Goal: Information Seeking & Learning: Find specific fact

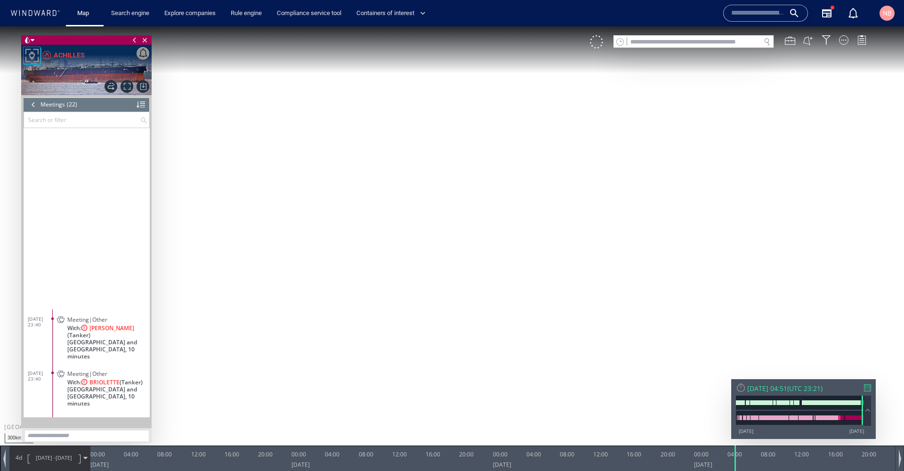
scroll to position [523, 0]
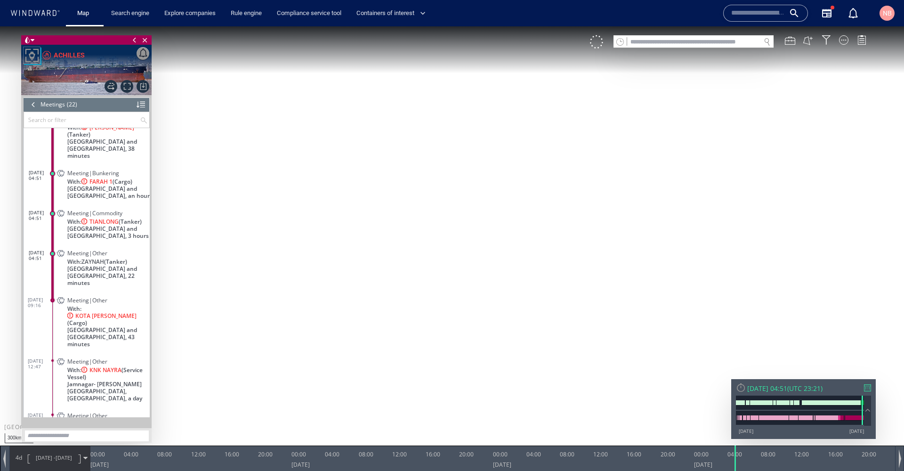
click at [145, 39] on span "Close vessel card" at bounding box center [145, 39] width 10 height 9
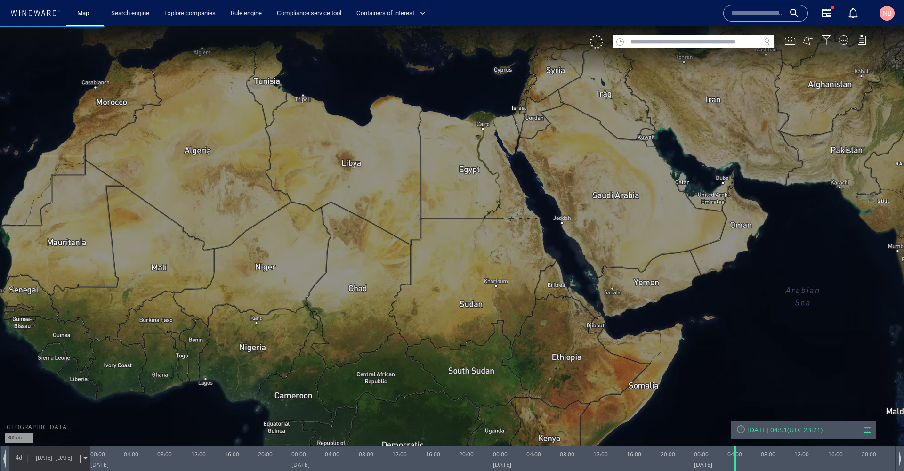
click at [643, 45] on input "text" at bounding box center [693, 42] width 133 height 13
paste input "*******"
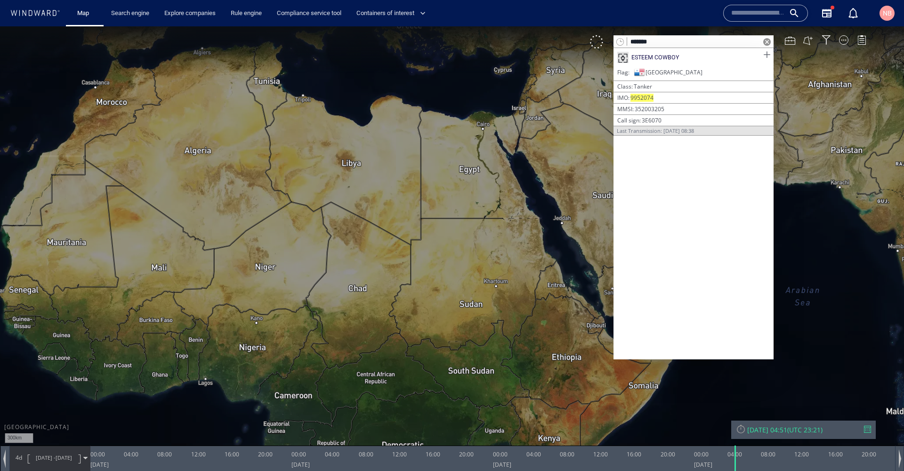
type input "*******"
click at [766, 52] on span at bounding box center [767, 55] width 12 height 12
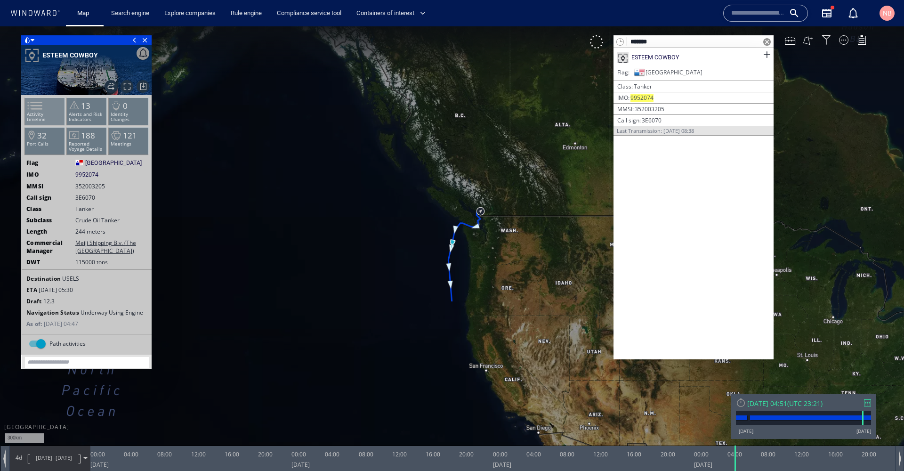
click at [42, 119] on li "Activity timeline" at bounding box center [45, 110] width 40 height 27
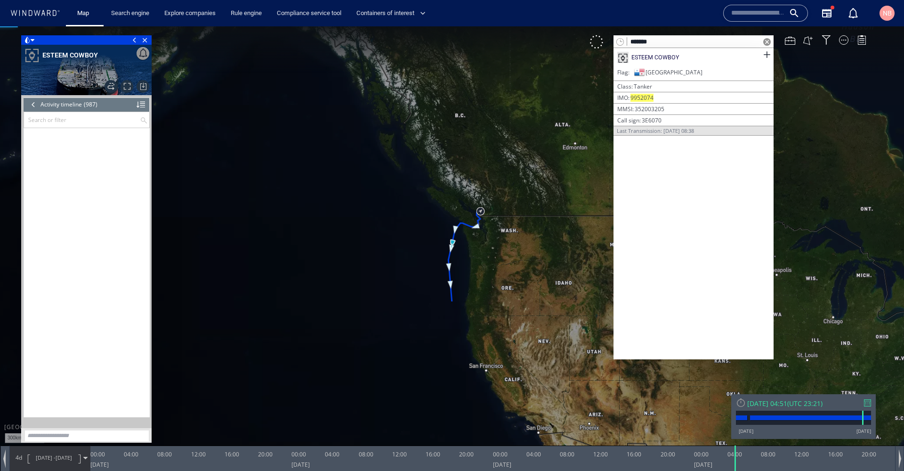
scroll to position [24078, 0]
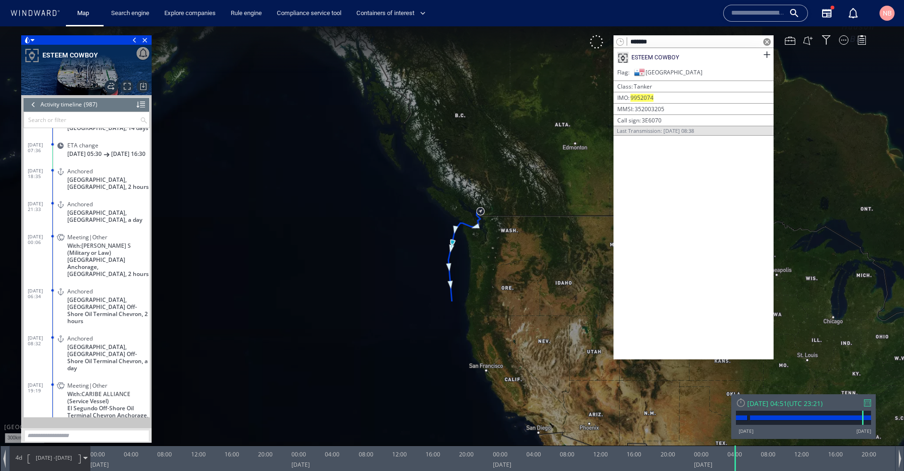
click at [866, 402] on div at bounding box center [867, 402] width 7 height 7
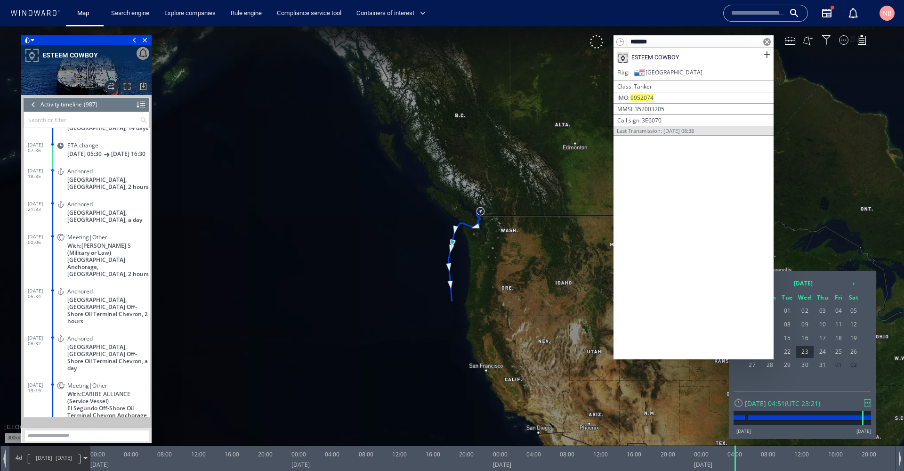
click at [767, 41] on span at bounding box center [767, 42] width 8 height 8
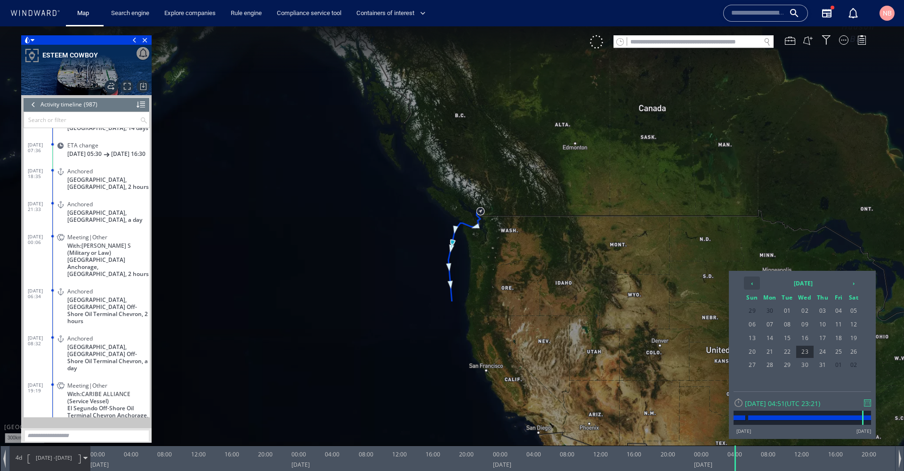
click at [757, 282] on th "‹" at bounding box center [752, 282] width 16 height 13
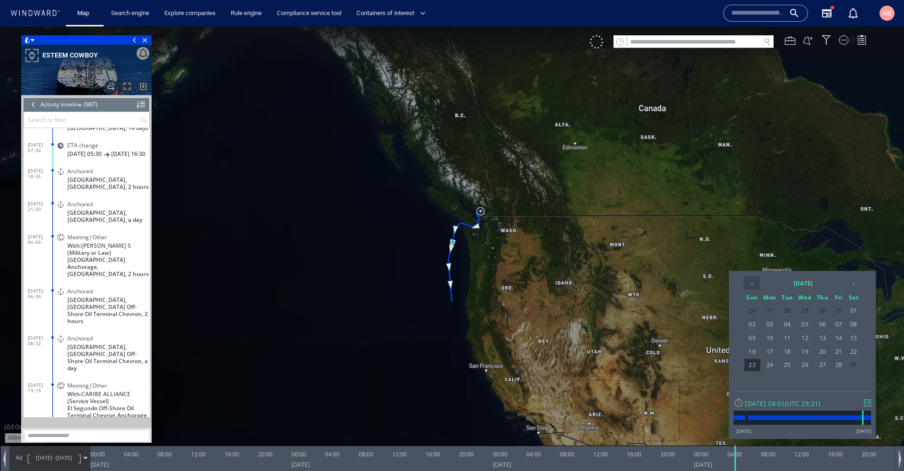
click at [757, 282] on th "‹" at bounding box center [752, 282] width 16 height 13
click at [745, 281] on th "‹" at bounding box center [752, 282] width 16 height 13
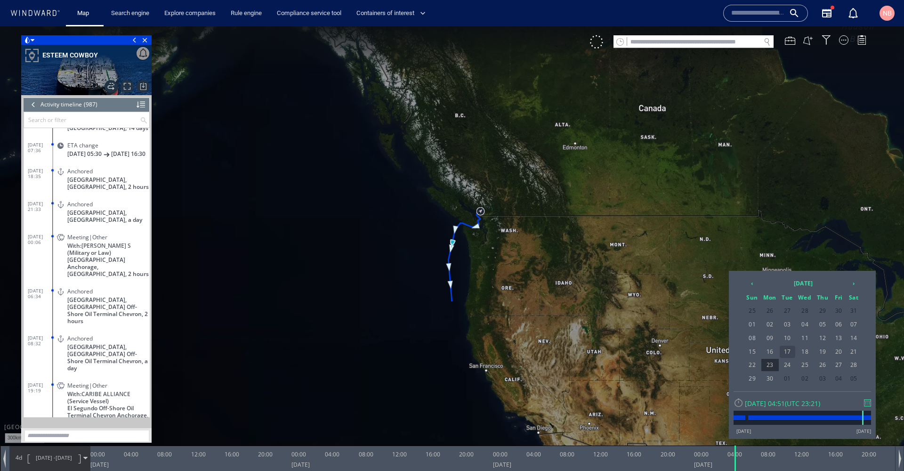
click at [789, 352] on span "17" at bounding box center [788, 352] width 16 height 12
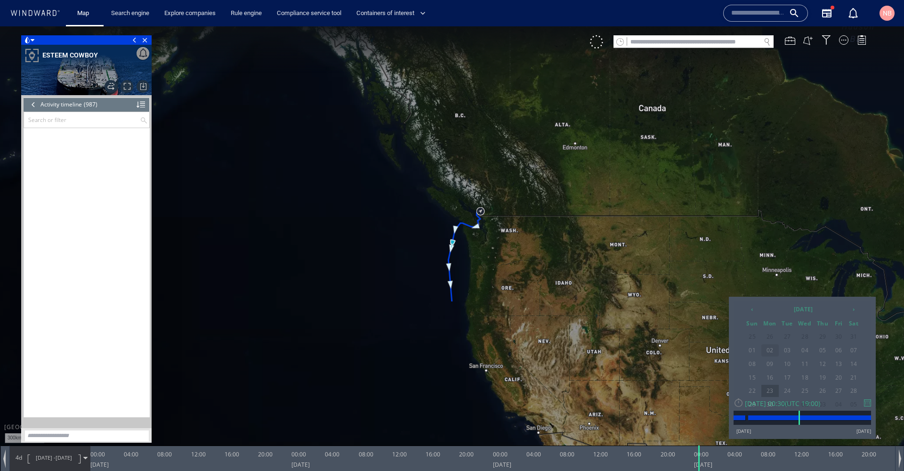
scroll to position [12609, 0]
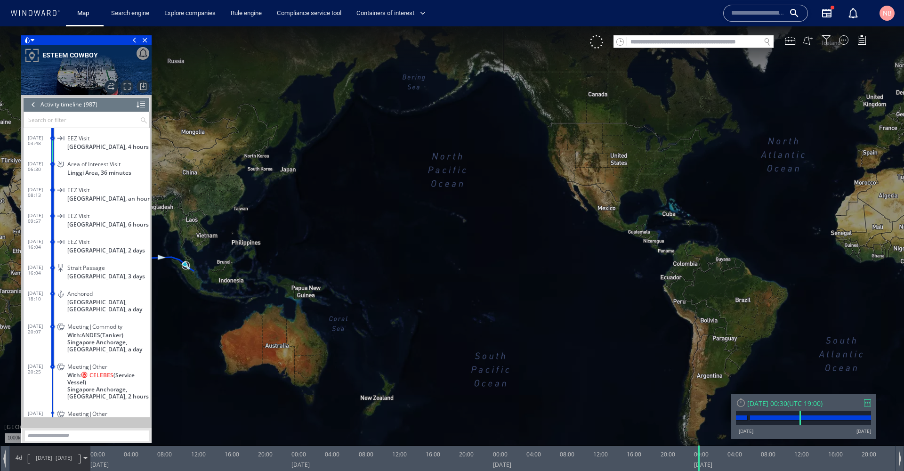
drag, startPoint x: 642, startPoint y: 265, endPoint x: 837, endPoint y: 129, distance: 237.9
click at [837, 128] on canvas "Map" at bounding box center [452, 243] width 904 height 435
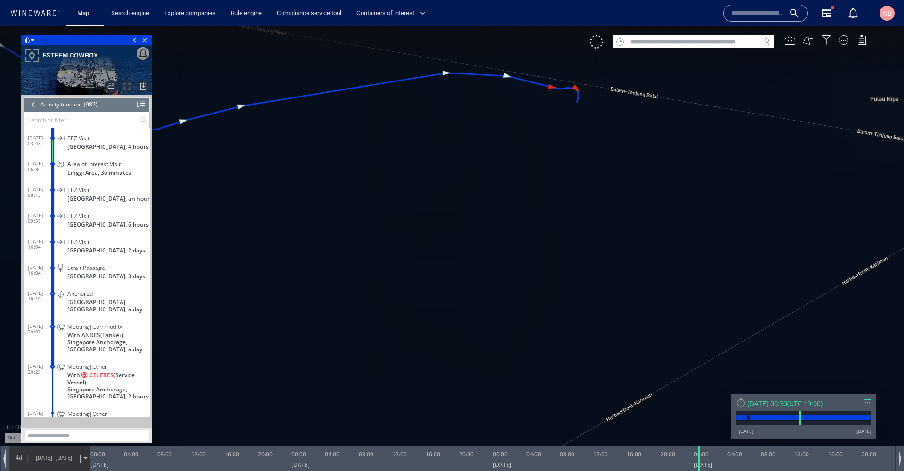
drag, startPoint x: 533, startPoint y: 168, endPoint x: 480, endPoint y: 235, distance: 85.4
click at [480, 235] on canvas "Map" at bounding box center [452, 243] width 904 height 435
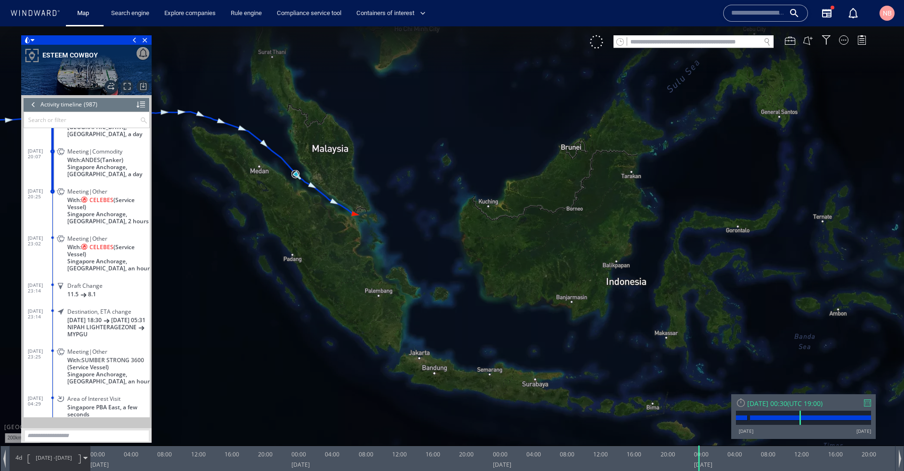
scroll to position [12783, 0]
click at [51, 310] on span at bounding box center [52, 311] width 2 height 2
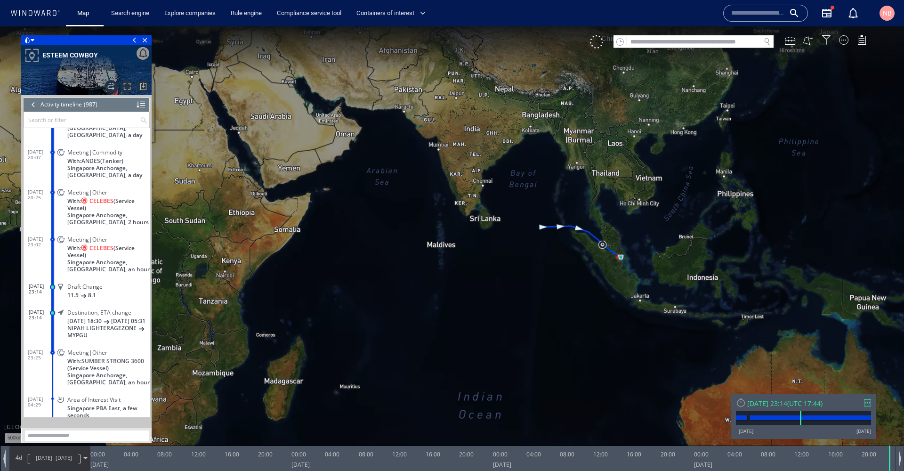
drag, startPoint x: 588, startPoint y: 267, endPoint x: 508, endPoint y: 256, distance: 80.3
click at [508, 256] on canvas "Map" at bounding box center [452, 243] width 904 height 435
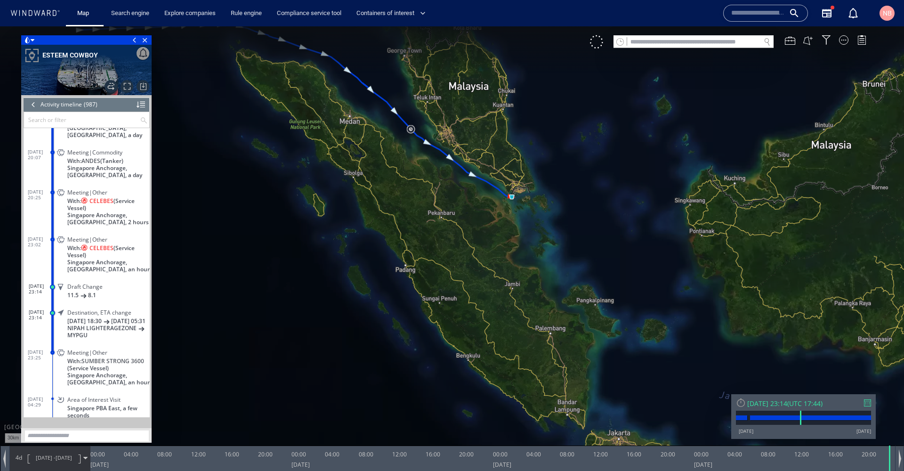
drag, startPoint x: 497, startPoint y: 160, endPoint x: 532, endPoint y: 279, distance: 124.2
click at [533, 282] on canvas "Map" at bounding box center [452, 243] width 904 height 435
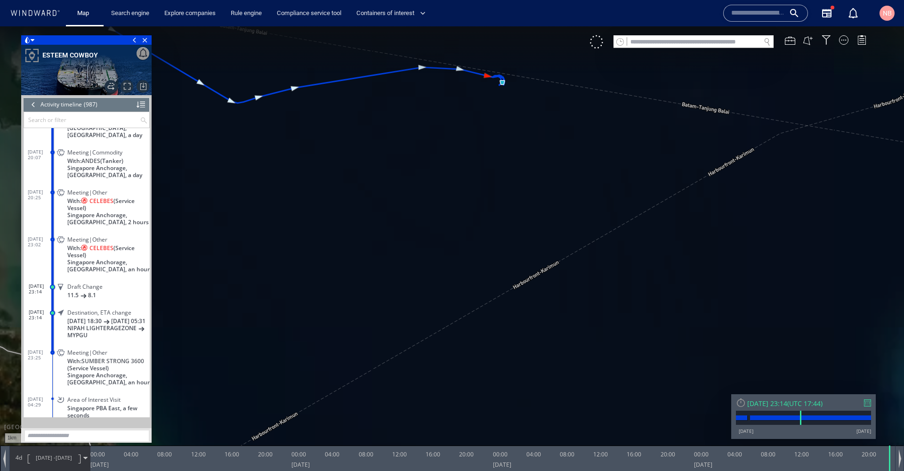
drag, startPoint x: 506, startPoint y: 149, endPoint x: 521, endPoint y: 318, distance: 170.1
click at [521, 318] on canvas "Map" at bounding box center [452, 243] width 904 height 435
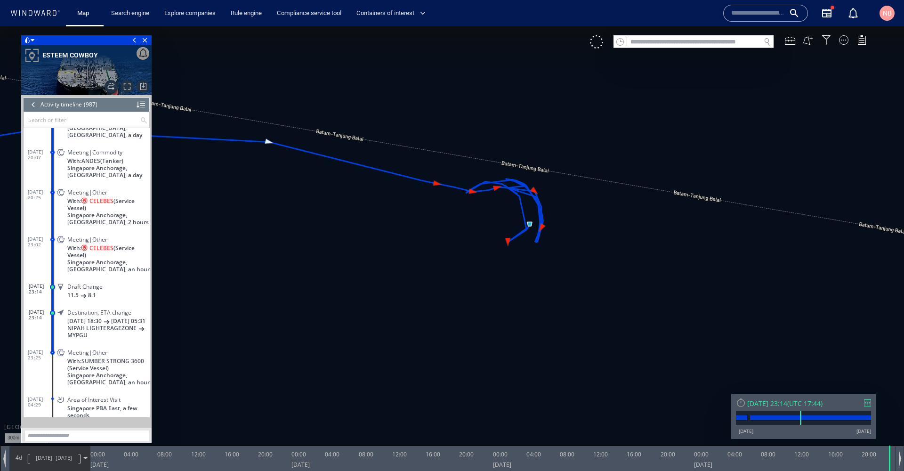
drag, startPoint x: 490, startPoint y: 288, endPoint x: 491, endPoint y: 299, distance: 11.3
click at [491, 298] on canvas "Map" at bounding box center [452, 243] width 904 height 435
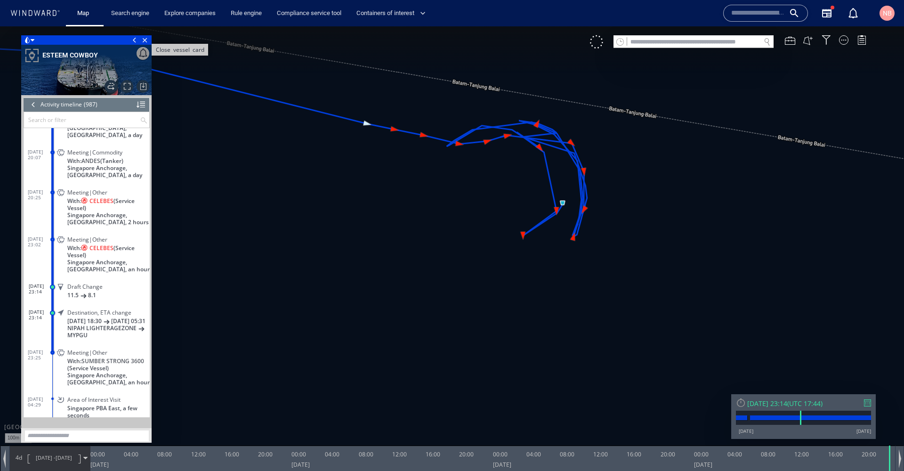
click at [147, 40] on span "Close vessel card" at bounding box center [145, 39] width 10 height 9
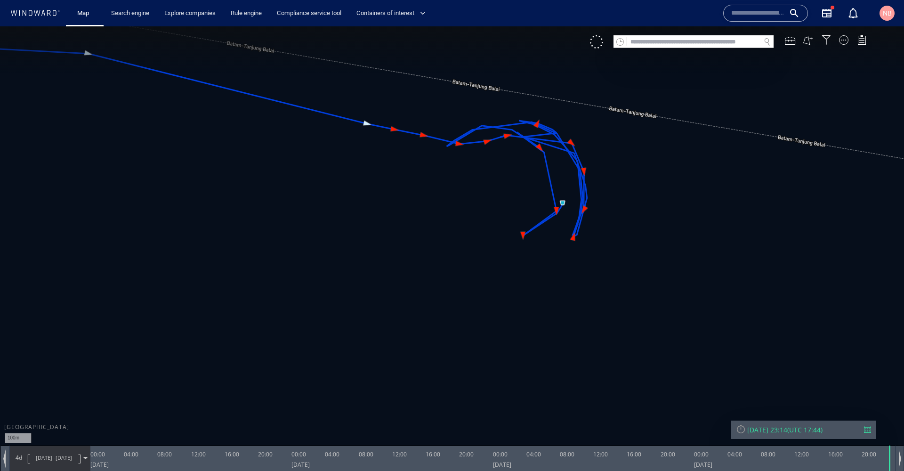
click at [674, 44] on input "text" at bounding box center [693, 42] width 133 height 13
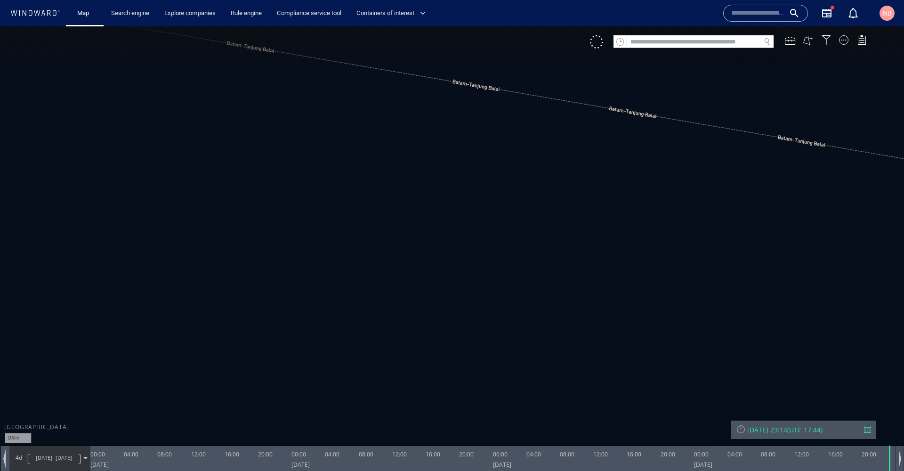
paste input "*******"
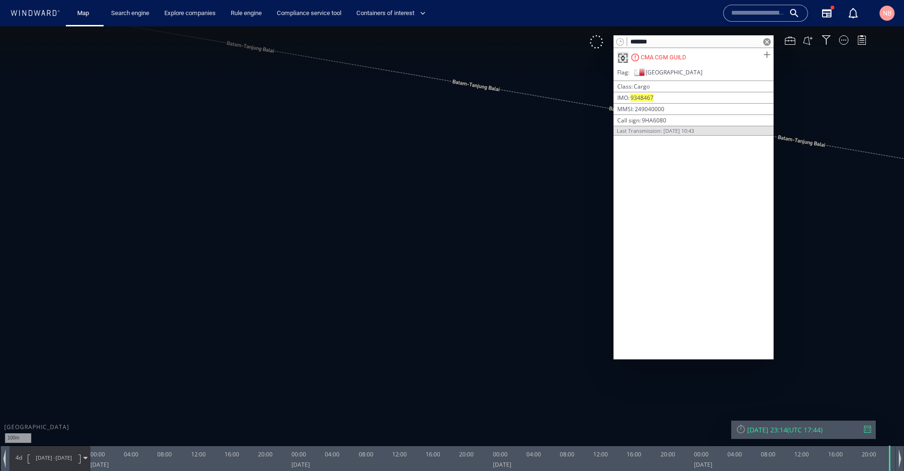
type input "*******"
click at [767, 56] on span at bounding box center [767, 55] width 12 height 12
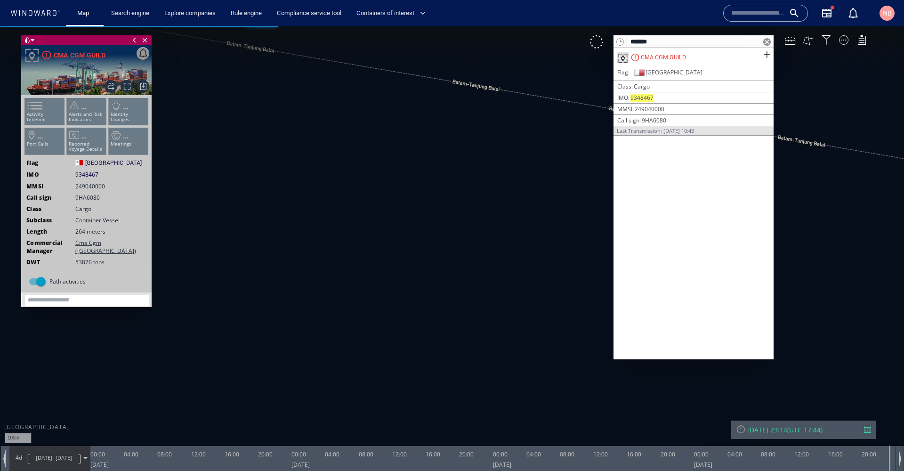
click at [866, 426] on div at bounding box center [867, 429] width 7 height 7
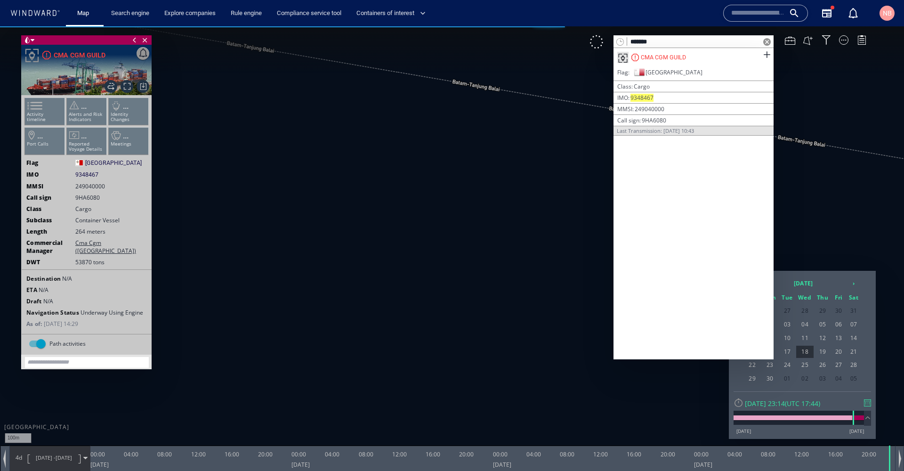
click at [766, 41] on span at bounding box center [767, 42] width 8 height 8
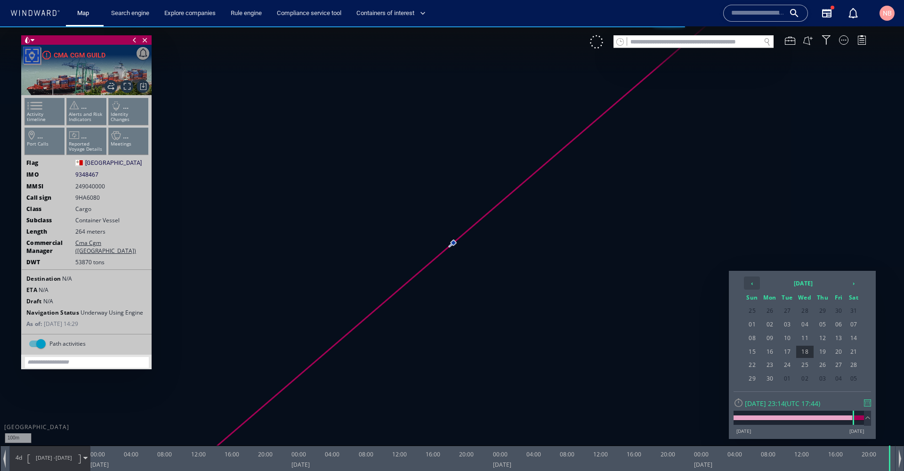
click at [753, 282] on th "‹" at bounding box center [752, 282] width 16 height 13
click at [816, 285] on th "2024 July" at bounding box center [803, 282] width 85 height 13
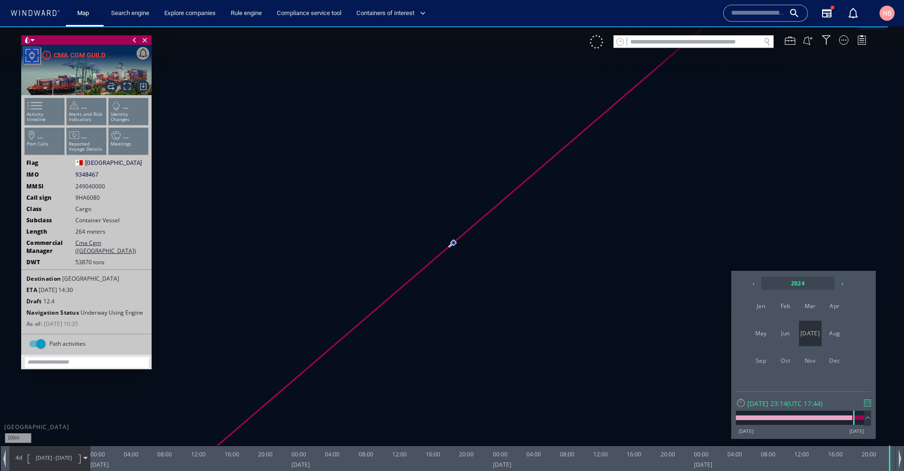
click at [804, 282] on th "2024" at bounding box center [797, 282] width 73 height 13
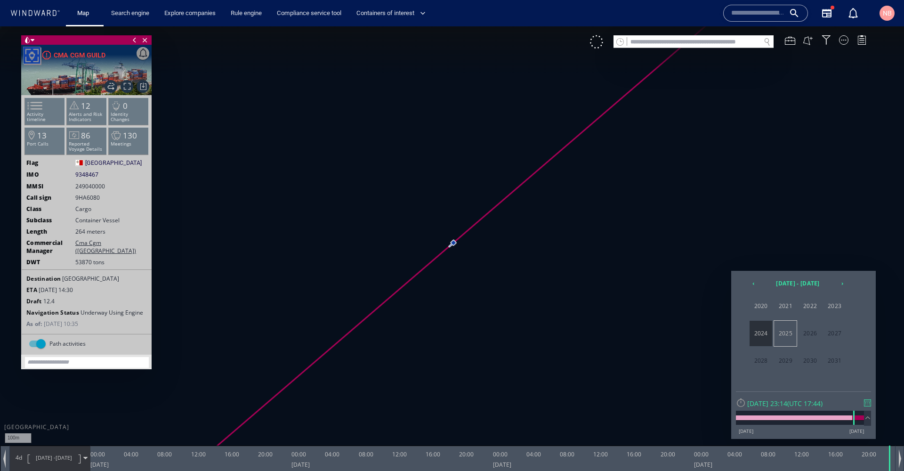
click at [791, 334] on span "2025" at bounding box center [785, 333] width 23 height 25
click at [782, 331] on span "Jun" at bounding box center [785, 333] width 23 height 25
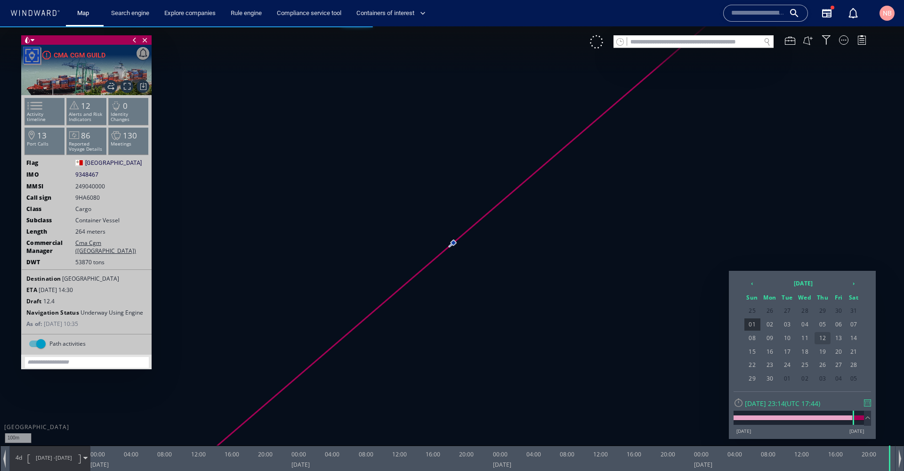
click at [826, 339] on span "12" at bounding box center [822, 338] width 16 height 12
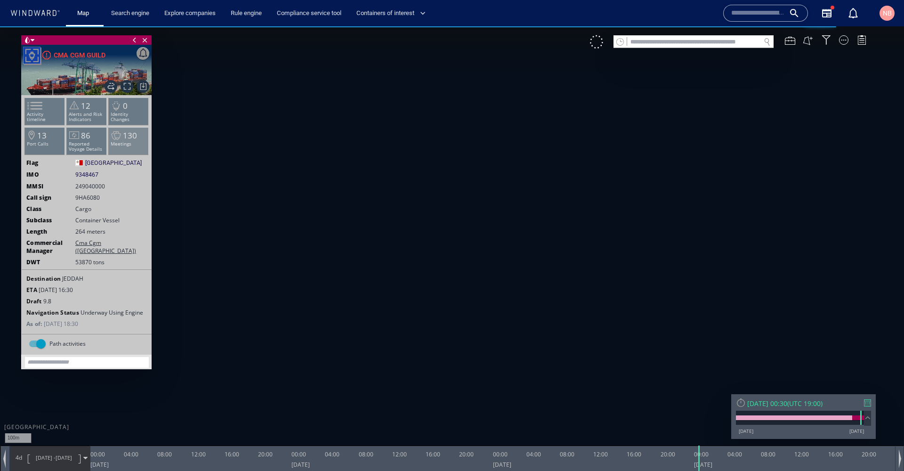
click at [130, 142] on p "Meetings" at bounding box center [129, 143] width 40 height 5
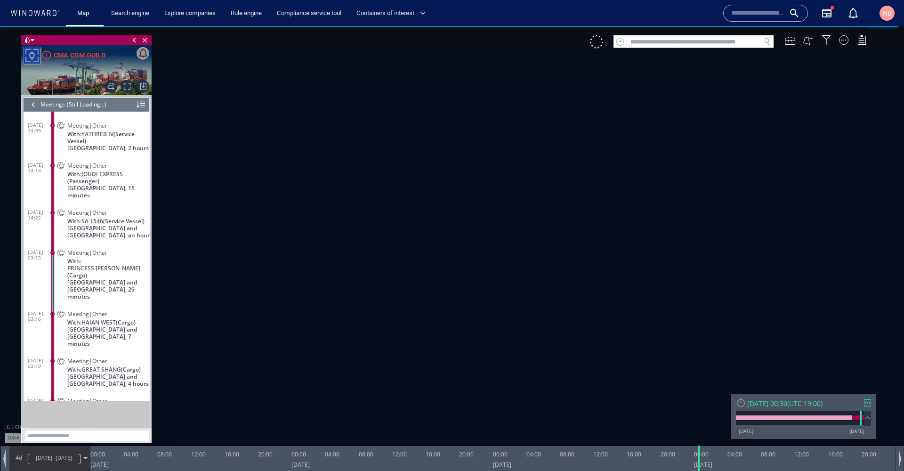
scroll to position [791, 0]
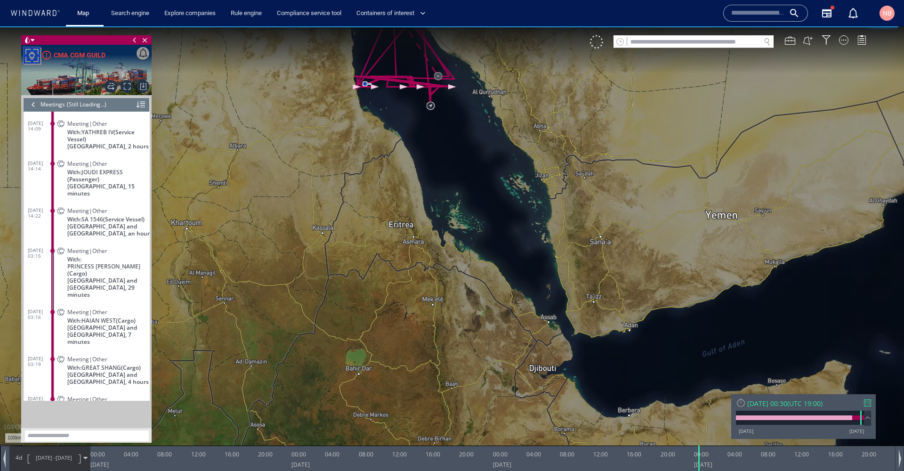
drag, startPoint x: 395, startPoint y: 104, endPoint x: 401, endPoint y: 215, distance: 110.7
click at [401, 215] on canvas "Map" at bounding box center [452, 243] width 904 height 435
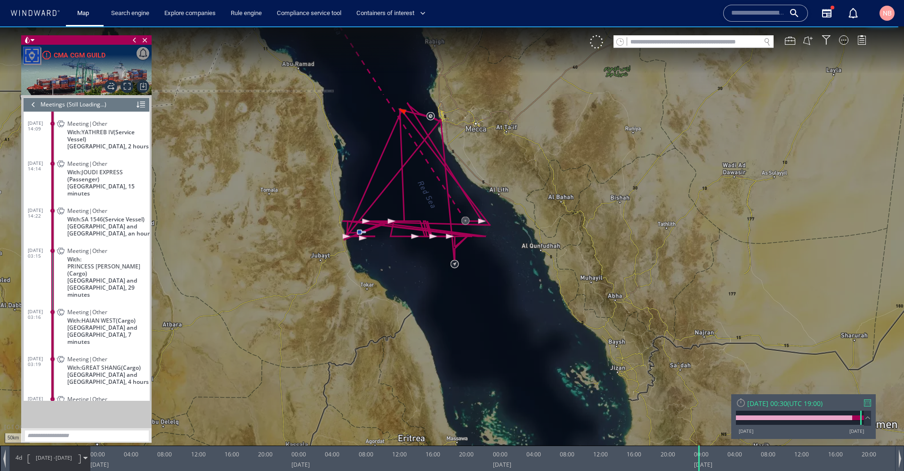
drag, startPoint x: 401, startPoint y: 244, endPoint x: 403, endPoint y: 263, distance: 19.5
click at [403, 263] on canvas "Map" at bounding box center [452, 243] width 904 height 435
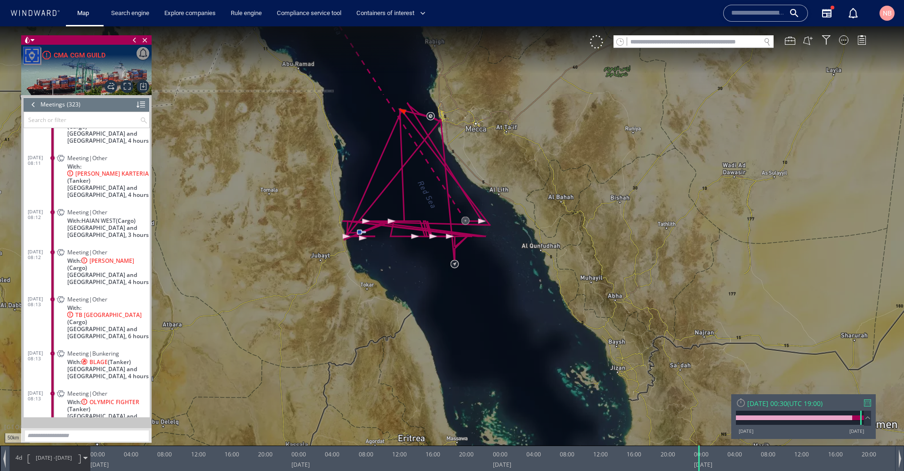
scroll to position [6587, 0]
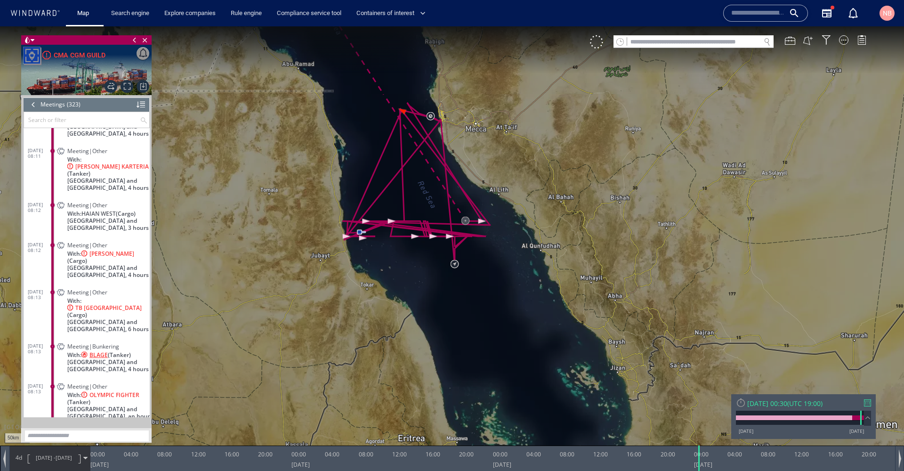
click at [97, 351] on span "BLAGE" at bounding box center [98, 354] width 18 height 7
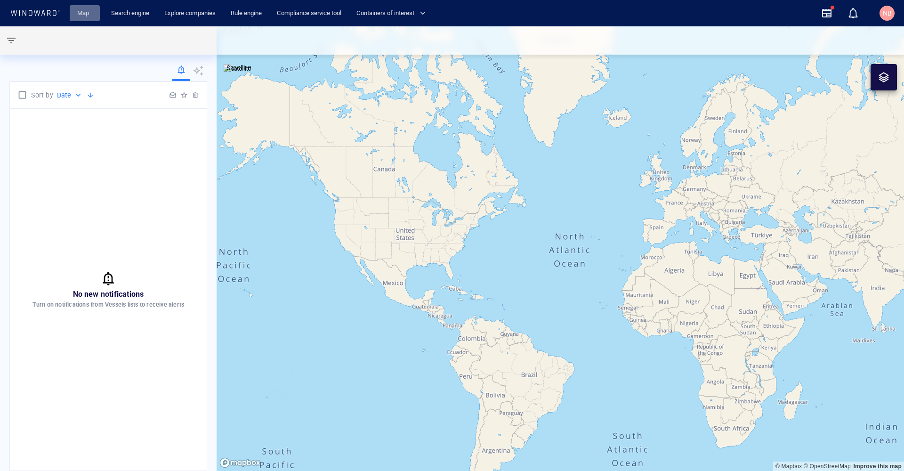
click at [83, 16] on link "Map" at bounding box center [84, 13] width 23 height 16
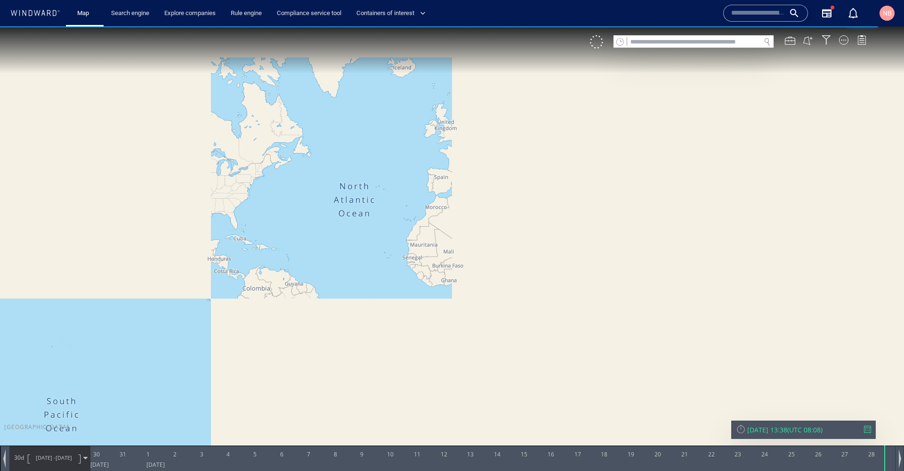
click at [707, 40] on input "text" at bounding box center [693, 42] width 133 height 13
paste input "*******"
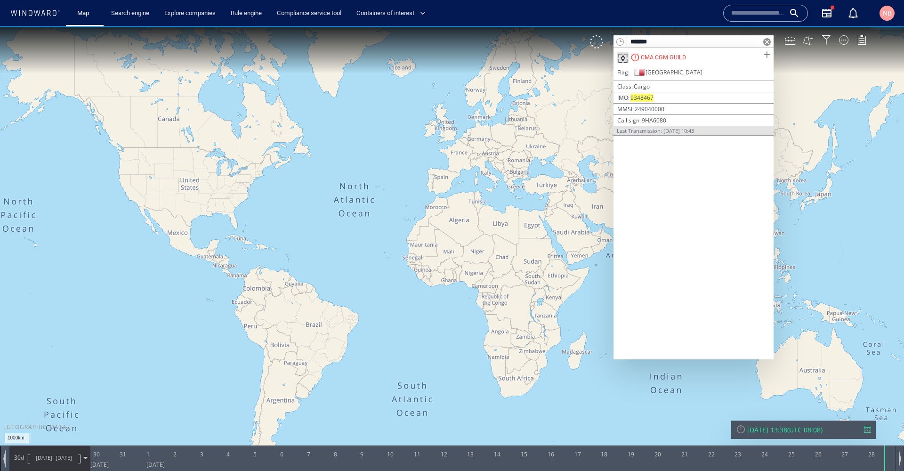
type input "*******"
click at [766, 55] on span at bounding box center [767, 55] width 12 height 12
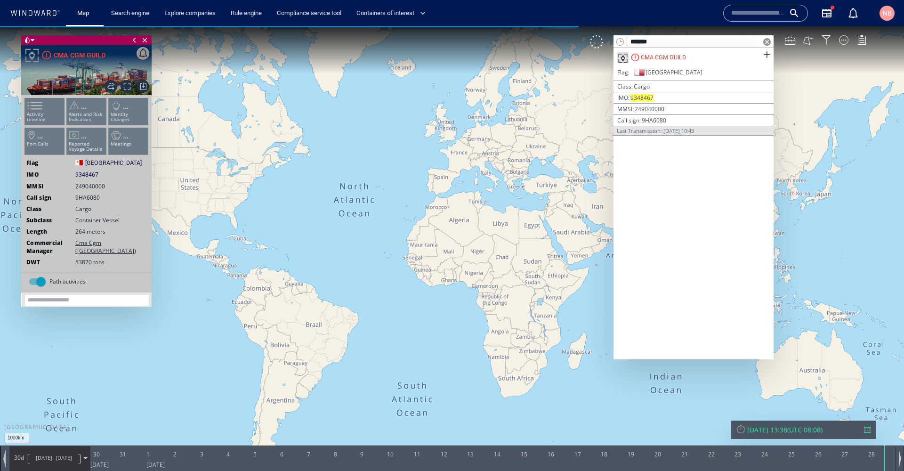
click at [766, 43] on span at bounding box center [767, 42] width 8 height 8
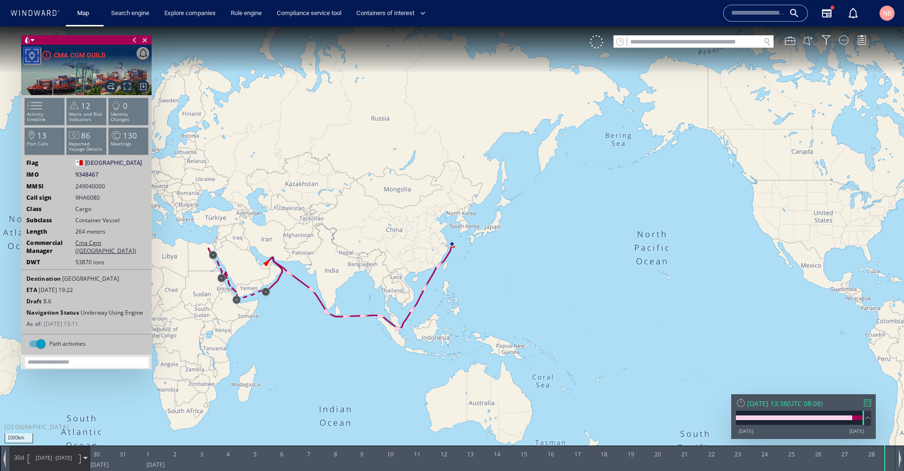
click at [867, 402] on div at bounding box center [867, 402] width 7 height 7
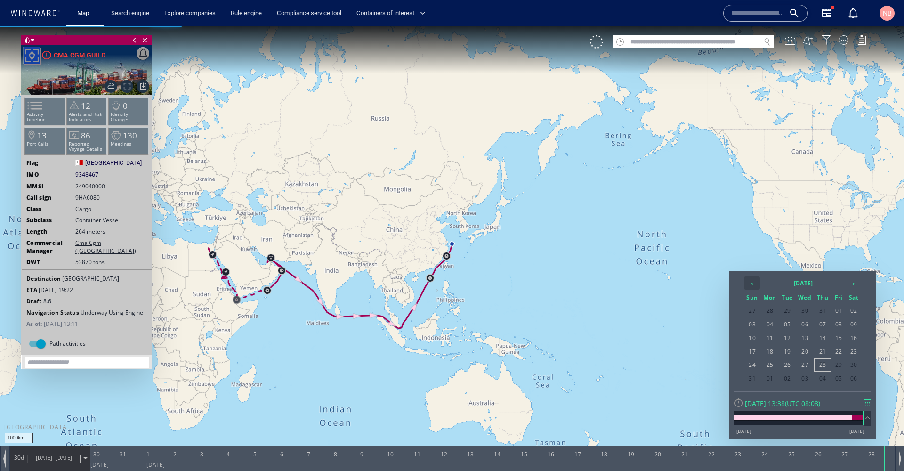
click at [755, 285] on th "‹" at bounding box center [752, 282] width 16 height 13
click at [818, 339] on span "12" at bounding box center [822, 338] width 16 height 12
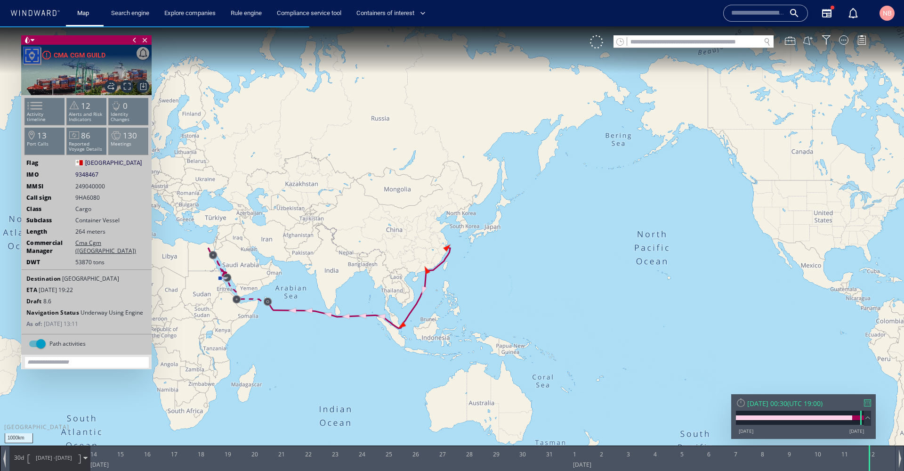
click at [129, 141] on span "130" at bounding box center [130, 135] width 14 height 11
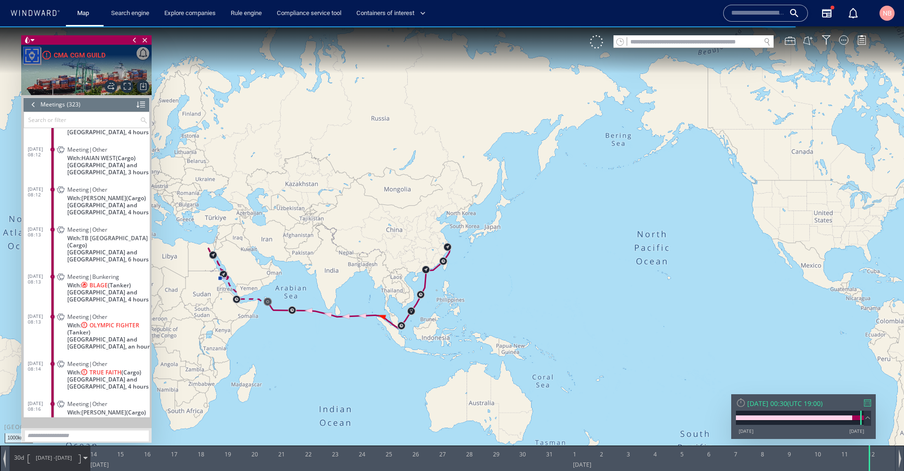
scroll to position [6608, 0]
click at [105, 285] on span "BLAGE" at bounding box center [98, 284] width 18 height 7
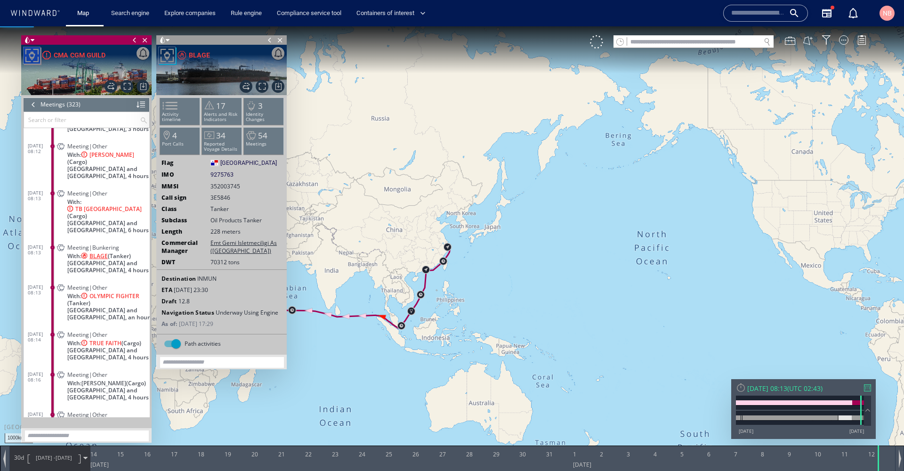
scroll to position [6654, 0]
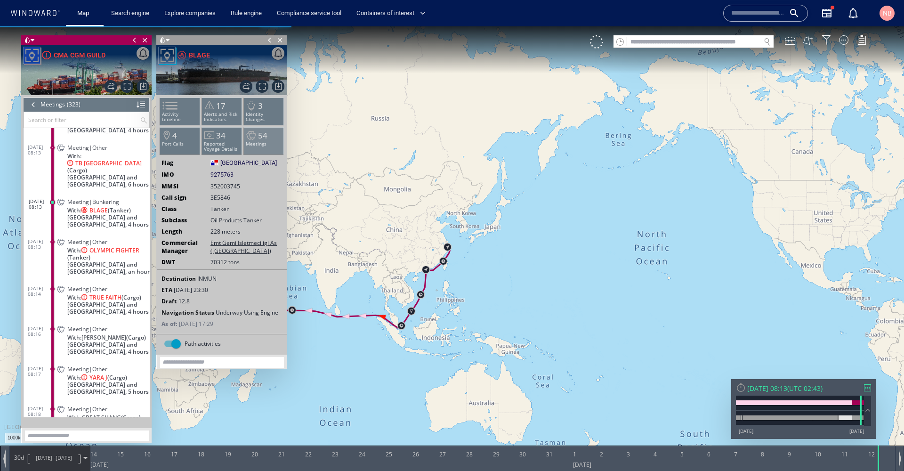
click at [260, 141] on span "54" at bounding box center [262, 135] width 9 height 11
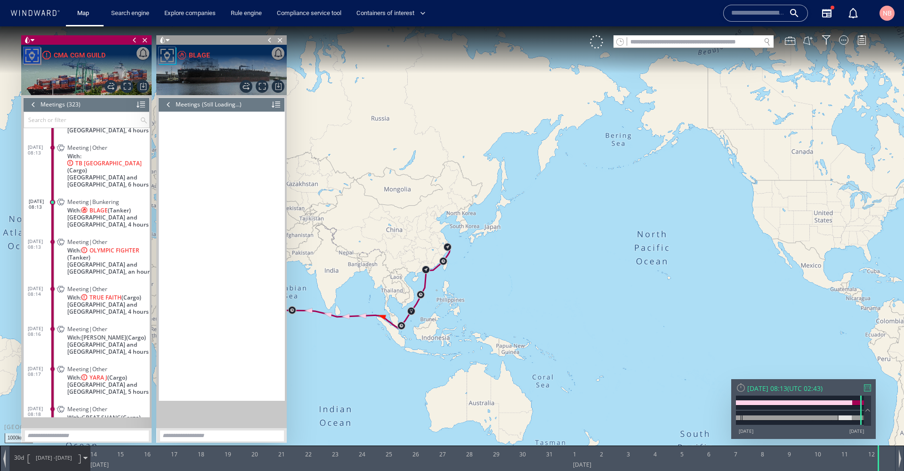
scroll to position [544, 0]
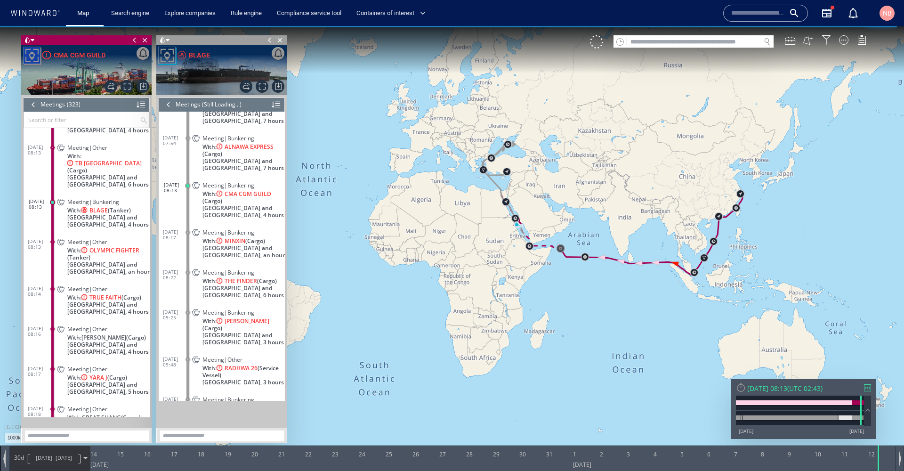
drag, startPoint x: 386, startPoint y: 164, endPoint x: 679, endPoint y: 111, distance: 297.6
click at [679, 111] on canvas "Map" at bounding box center [452, 243] width 904 height 435
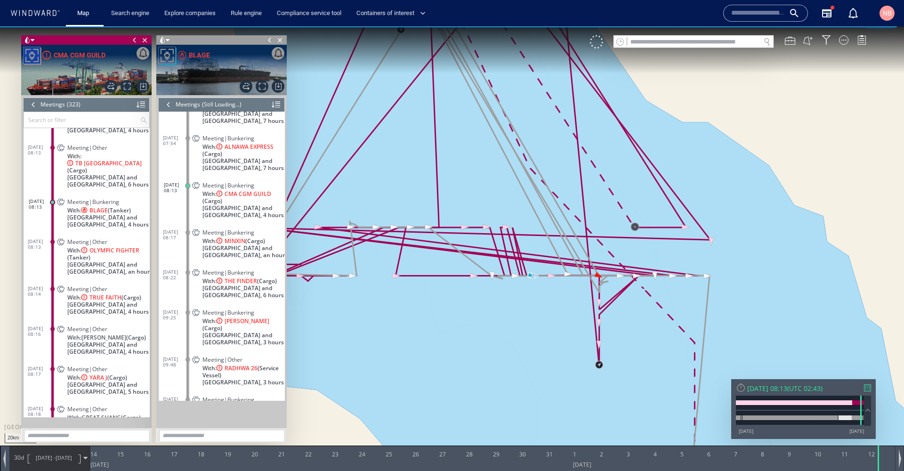
drag, startPoint x: 565, startPoint y: 217, endPoint x: 685, endPoint y: 179, distance: 126.5
click at [685, 179] on canvas "Map" at bounding box center [452, 243] width 904 height 435
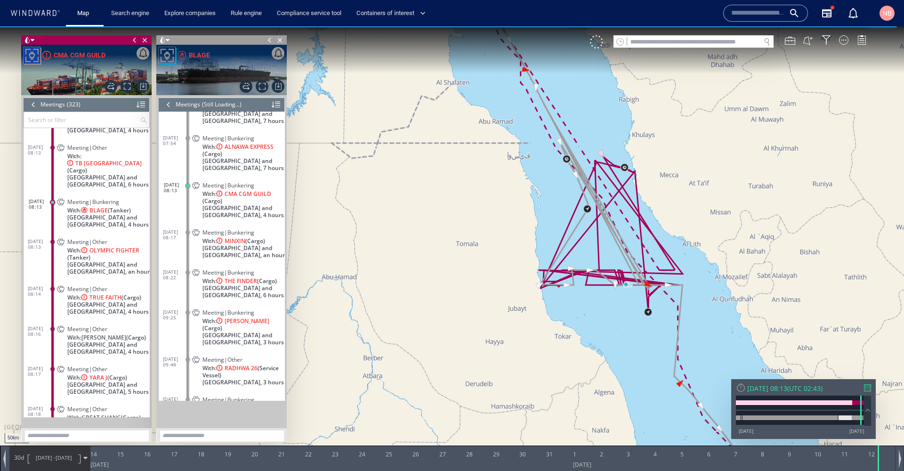
drag, startPoint x: 679, startPoint y: 183, endPoint x: 684, endPoint y: 263, distance: 80.6
click at [684, 263] on canvas "Map" at bounding box center [452, 243] width 904 height 435
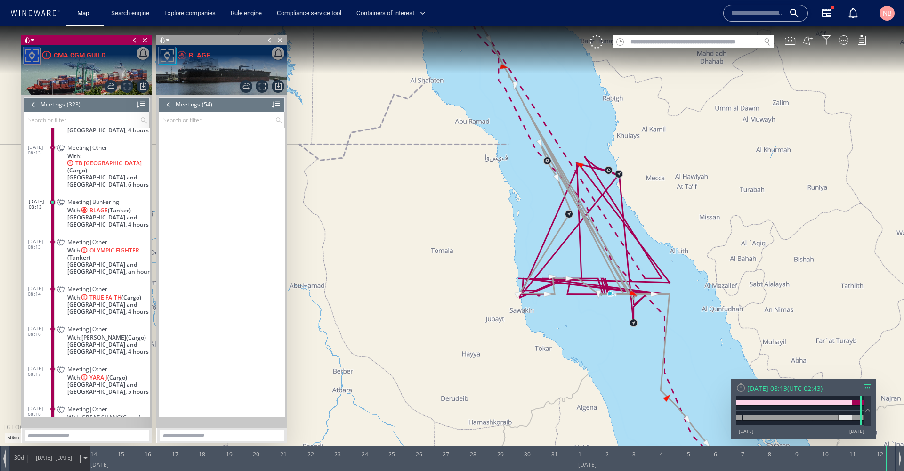
scroll to position [1109, 0]
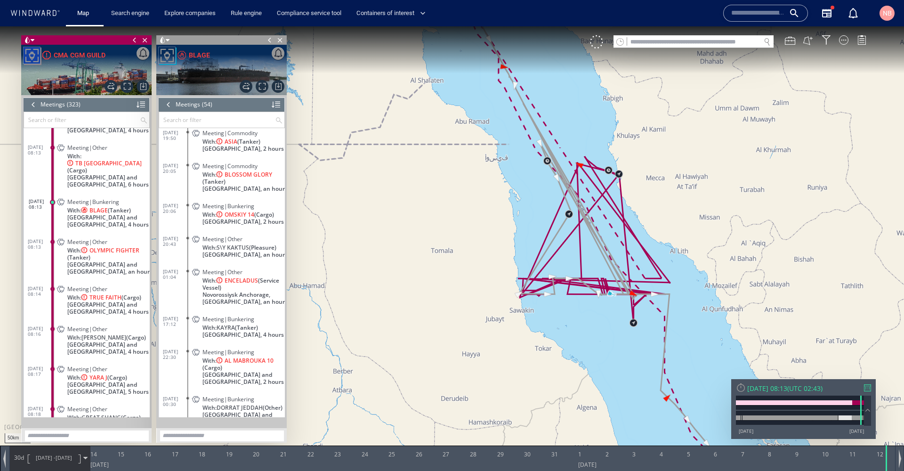
click at [740, 16] on input "text" at bounding box center [758, 13] width 54 height 14
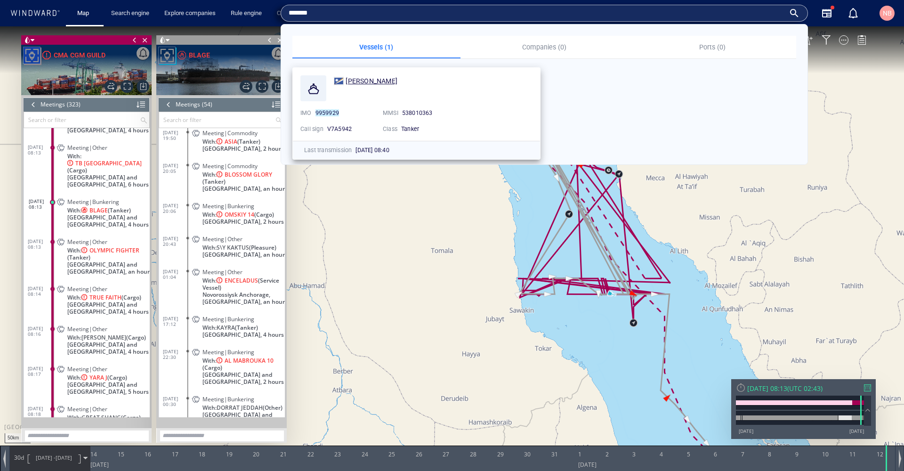
type input "*******"
click at [370, 80] on span "[PERSON_NAME]" at bounding box center [372, 81] width 52 height 8
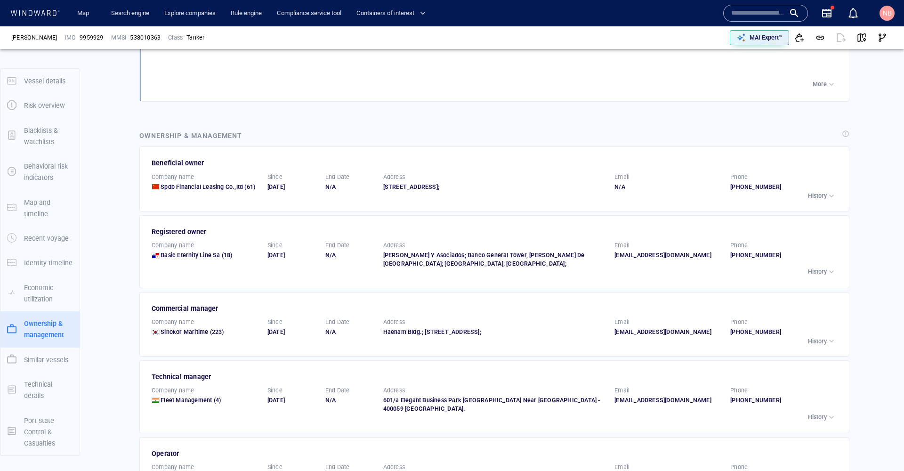
scroll to position [1280, 0]
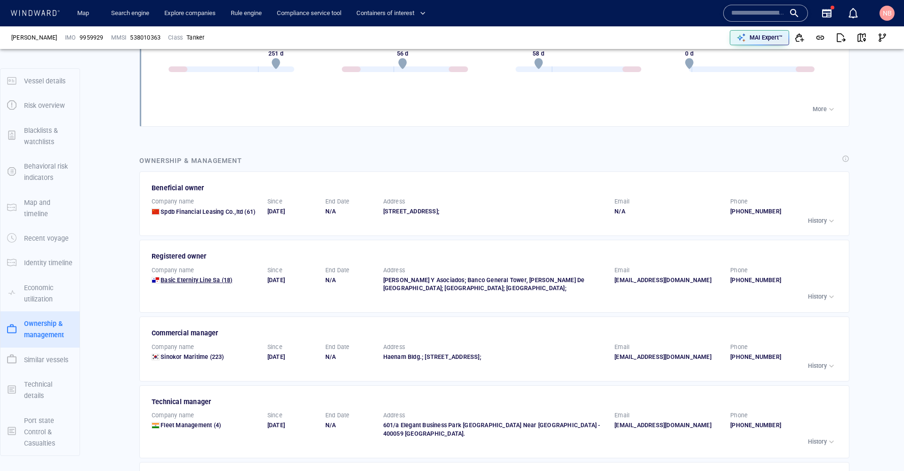
click at [199, 276] on span "Basic Eternity Line Sa" at bounding box center [190, 279] width 59 height 7
drag, startPoint x: 266, startPoint y: 272, endPoint x: 298, endPoint y: 272, distance: 31.1
click at [0, 0] on div "[DATE]" at bounding box center [0, 0] width 0 height 0
copy div "[DATE]"
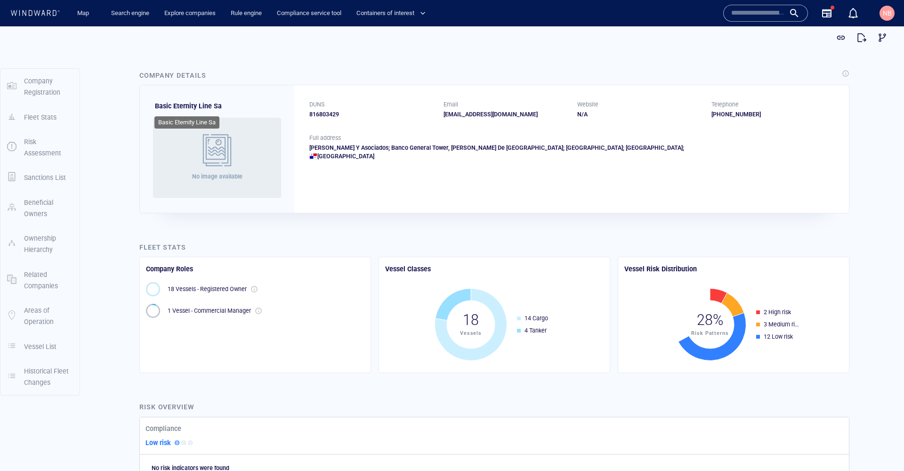
click at [185, 103] on span "Basic Eternity Line Sa" at bounding box center [188, 106] width 67 height 8
drag, startPoint x: 184, startPoint y: 105, endPoint x: 169, endPoint y: 105, distance: 14.6
click at [184, 105] on span "Basic Eternity Line Sa" at bounding box center [188, 106] width 67 height 8
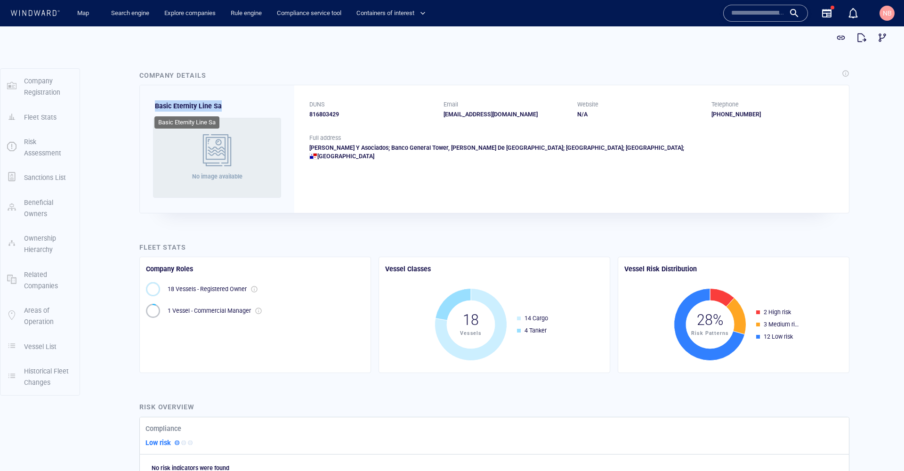
click at [160, 105] on span "Basic Eternity Line Sa" at bounding box center [188, 106] width 67 height 8
drag, startPoint x: 155, startPoint y: 105, endPoint x: 219, endPoint y: 105, distance: 64.0
click at [219, 105] on span "Basic Eternity Line Sa" at bounding box center [188, 106] width 67 height 8
copy span "Basic Eternity Line Sa"
